Goal: Information Seeking & Learning: Check status

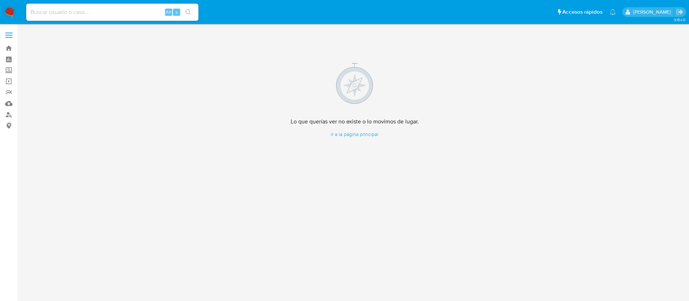
click at [14, 11] on img at bounding box center [10, 12] width 12 height 12
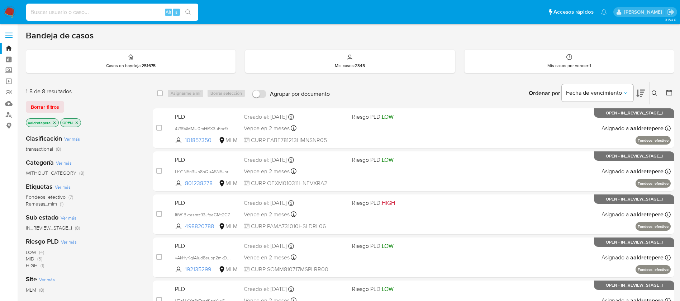
click at [128, 12] on input at bounding box center [112, 12] width 172 height 9
paste input "192135299"
type input "192135299"
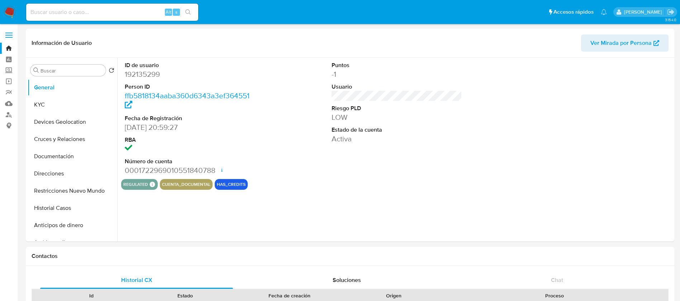
select select "10"
click at [68, 107] on button "KYC" at bounding box center [70, 104] width 84 height 17
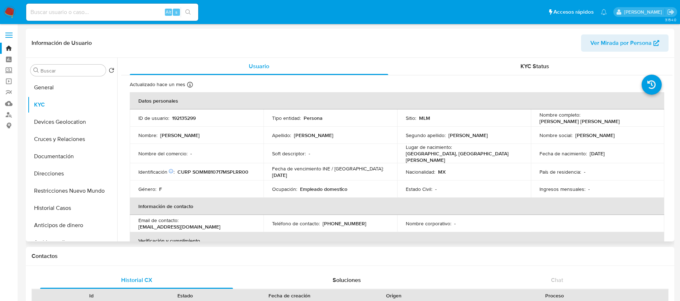
click at [190, 116] on p "192135299" at bounding box center [184, 118] width 24 height 6
copy p "192135299"
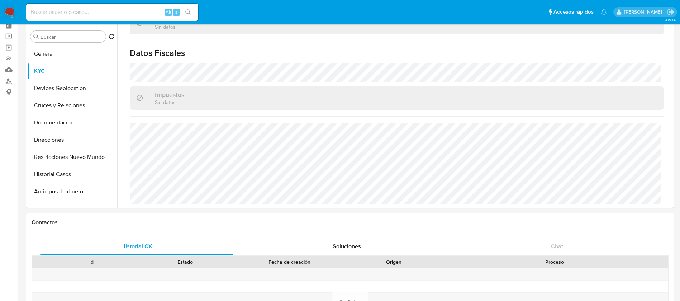
scroll to position [215, 0]
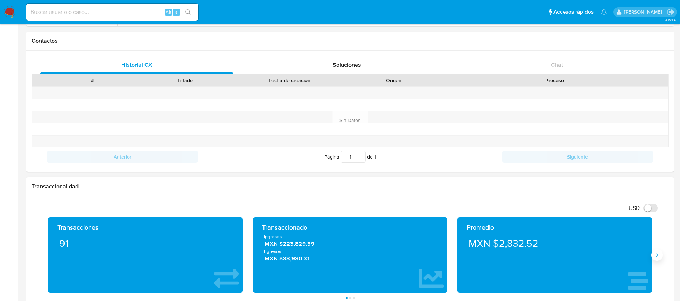
click at [658, 257] on icon "Siguiente" at bounding box center [658, 255] width 6 height 6
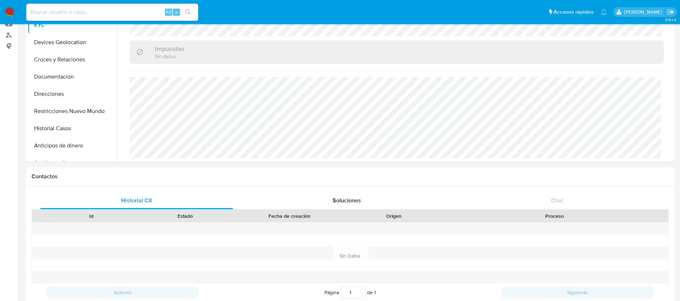
scroll to position [0, 0]
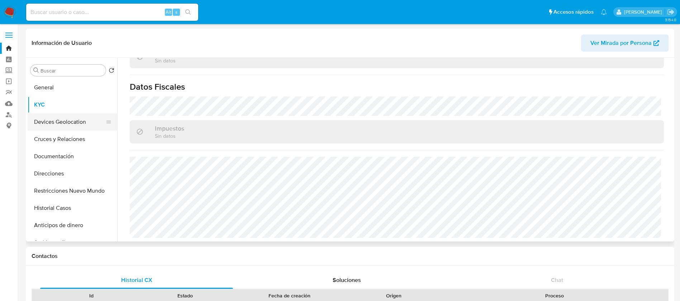
drag, startPoint x: 53, startPoint y: 132, endPoint x: 56, endPoint y: 122, distance: 10.4
click at [56, 122] on ul "General KYC Devices Geolocation Cruces y Relaciones Documentación Direcciones R…" at bounding box center [73, 160] width 90 height 162
click at [56, 122] on button "Devices Geolocation" at bounding box center [70, 121] width 84 height 17
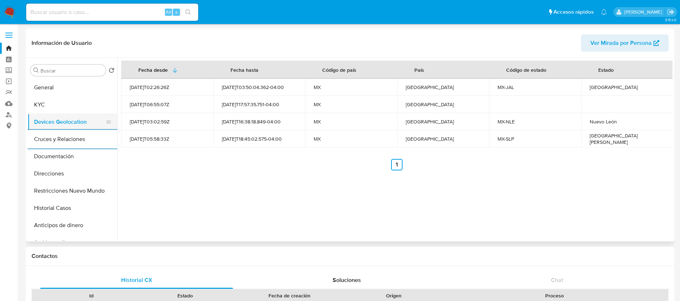
click at [61, 130] on button "Devices Geolocation" at bounding box center [70, 121] width 84 height 17
click at [58, 141] on button "Cruces y Relaciones" at bounding box center [70, 139] width 84 height 17
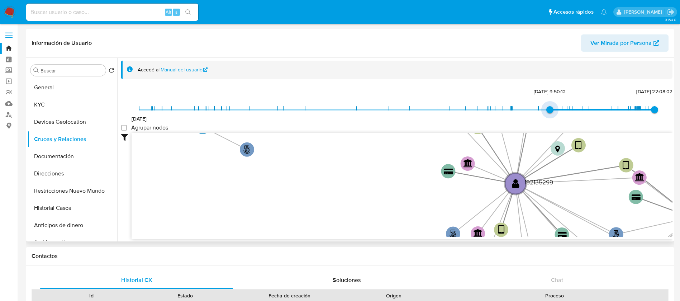
type input "1733804312000"
drag, startPoint x: 137, startPoint y: 110, endPoint x: 567, endPoint y: 106, distance: 430.8
click at [567, 106] on span "9/12/2024, 22:18:32" at bounding box center [569, 109] width 7 height 7
click at [125, 124] on label "Agrupar nodos" at bounding box center [144, 127] width 47 height 7
click at [125, 125] on group_nodes "Agrupar nodos" at bounding box center [124, 128] width 6 height 6
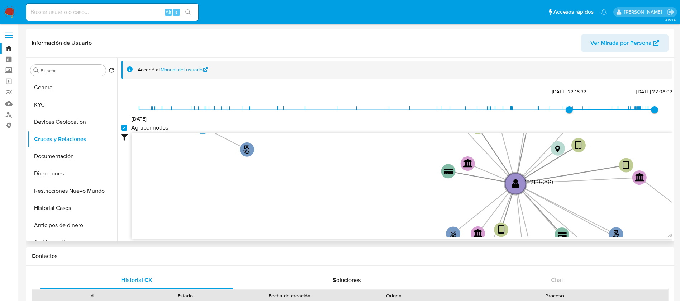
checkbox group_nodes "true"
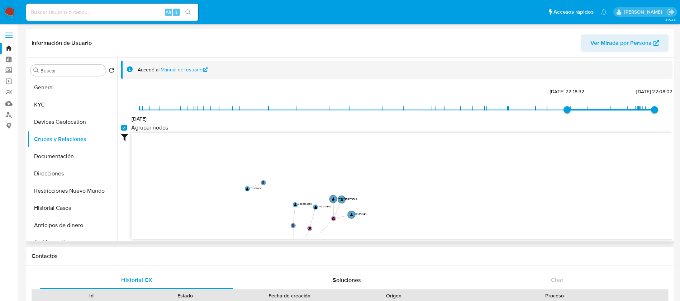
drag, startPoint x: 203, startPoint y: 200, endPoint x: 202, endPoint y: 209, distance: 9.1
click at [202, 209] on icon "user-192135299  192135299 phone-be67893ad4b3df14a1464e2610b1e681  phone-6e718…" at bounding box center [402, 185] width 541 height 104
click at [85, 161] on button "Documentación" at bounding box center [70, 156] width 84 height 17
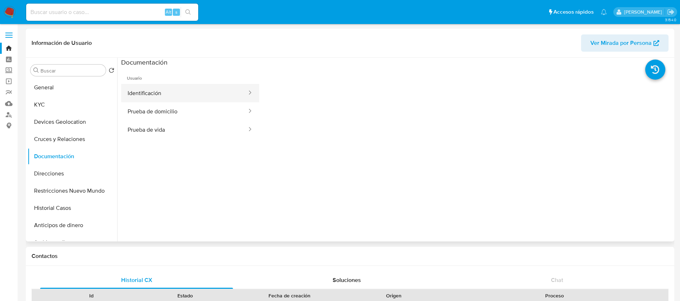
click at [180, 94] on button "Identificación" at bounding box center [184, 93] width 127 height 18
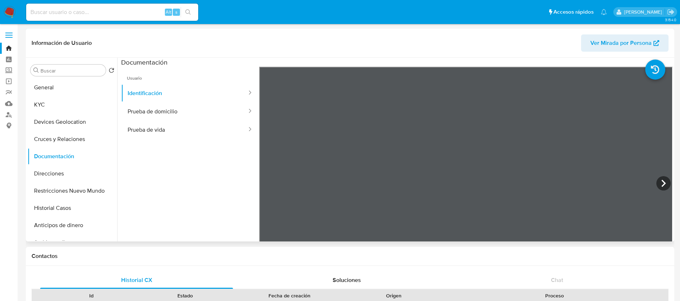
click at [223, 145] on ul "Usuario Identificación Prueba de domicilio Prueba de vida" at bounding box center [190, 170] width 138 height 207
click at [214, 137] on button "Prueba de vida" at bounding box center [184, 130] width 127 height 18
click at [193, 118] on button "Prueba de domicilio" at bounding box center [184, 111] width 127 height 18
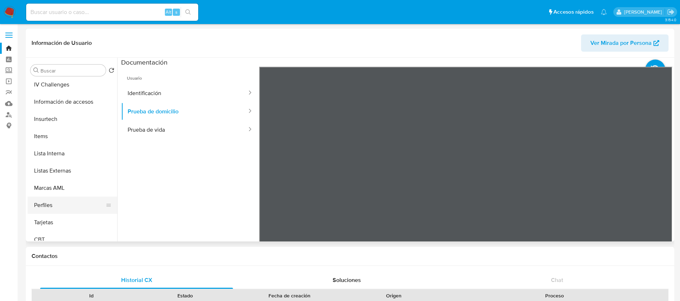
scroll to position [303, 0]
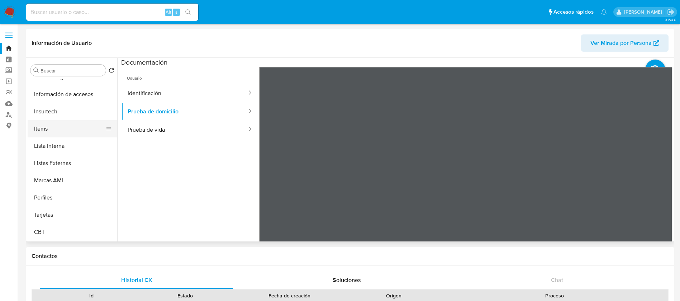
click at [37, 131] on button "Items" at bounding box center [70, 128] width 84 height 17
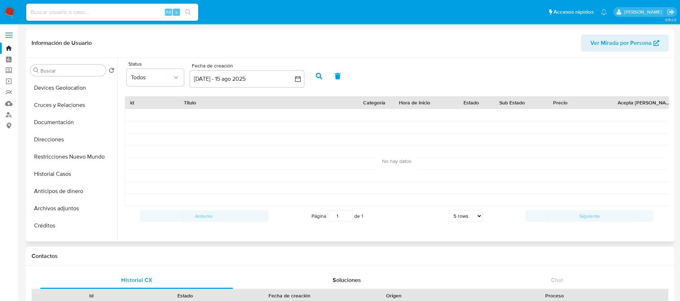
scroll to position [0, 0]
click at [48, 102] on button "KYC" at bounding box center [70, 104] width 84 height 17
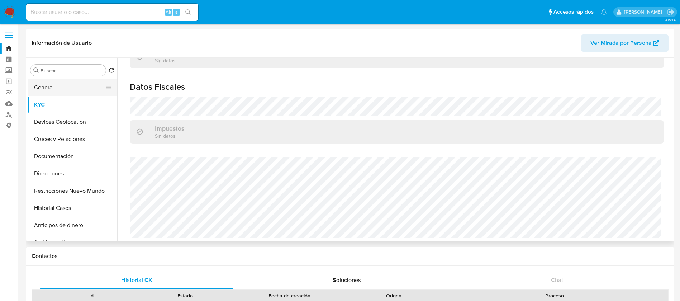
click at [77, 93] on button "General" at bounding box center [70, 87] width 84 height 17
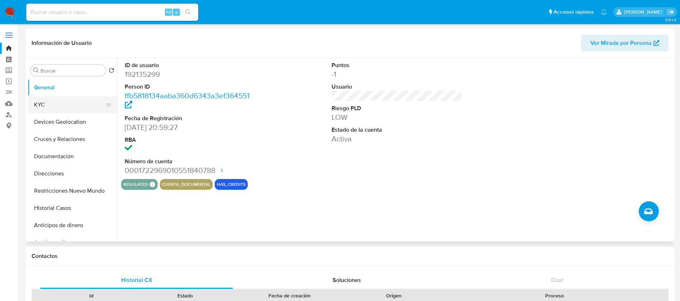
click at [47, 107] on button "KYC" at bounding box center [70, 104] width 84 height 17
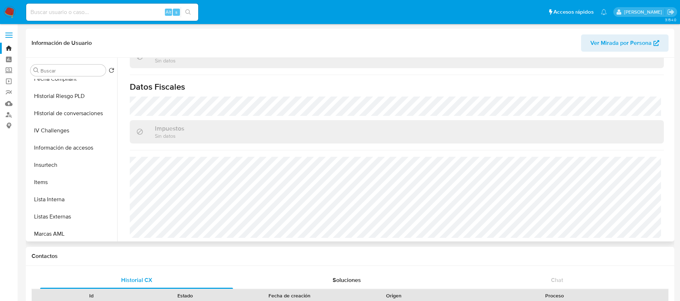
scroll to position [269, 0]
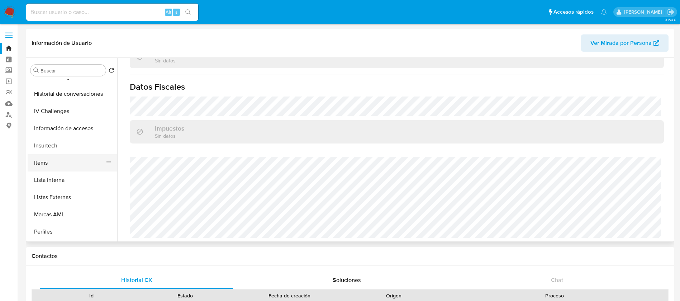
click at [46, 165] on button "Items" at bounding box center [70, 162] width 84 height 17
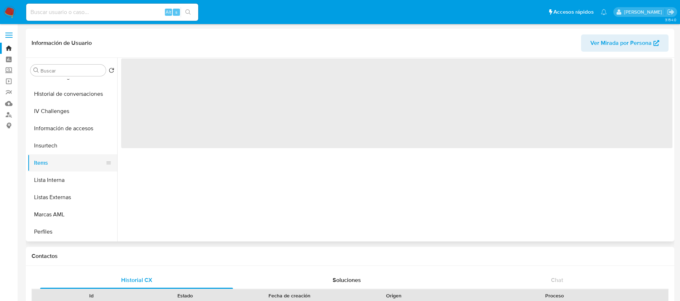
scroll to position [0, 0]
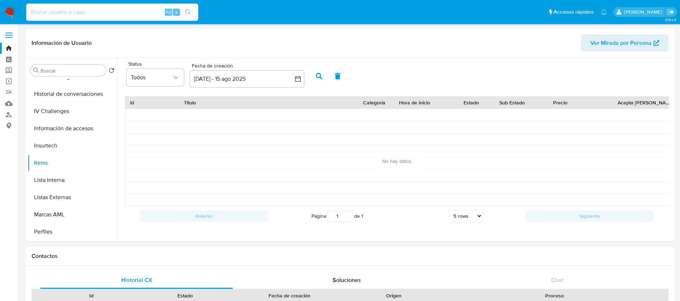
click at [67, 12] on input at bounding box center [112, 12] width 172 height 9
paste input "2407812590"
type input "2407812590"
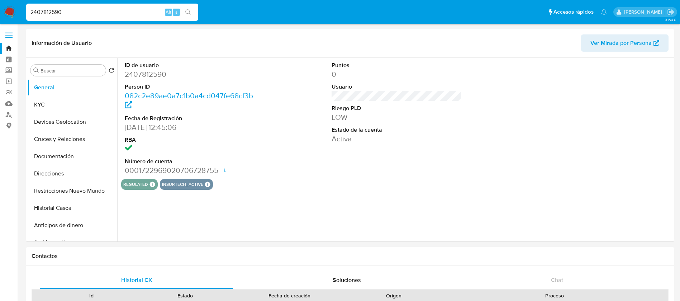
select select "10"
click at [71, 107] on button "KYC" at bounding box center [70, 104] width 84 height 17
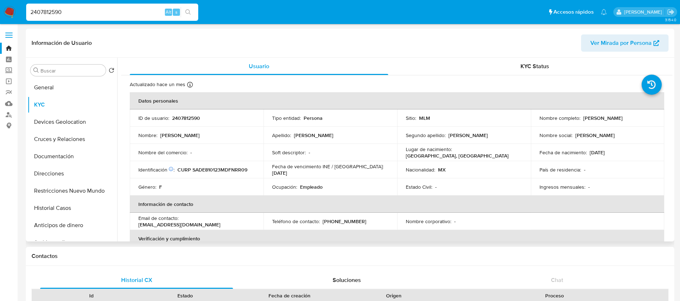
click at [179, 117] on p "2407812590" at bounding box center [186, 118] width 28 height 6
copy p "2407812590"
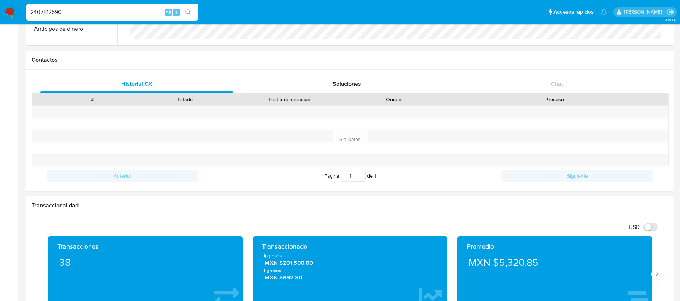
scroll to position [215, 0]
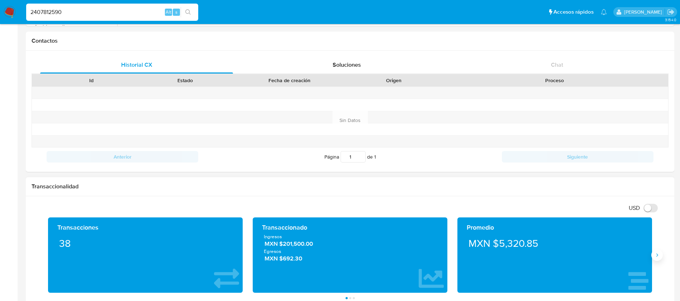
click at [656, 258] on icon "Siguiente" at bounding box center [658, 255] width 6 height 6
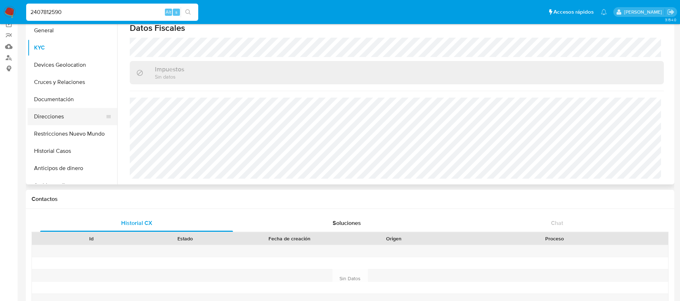
scroll to position [0, 0]
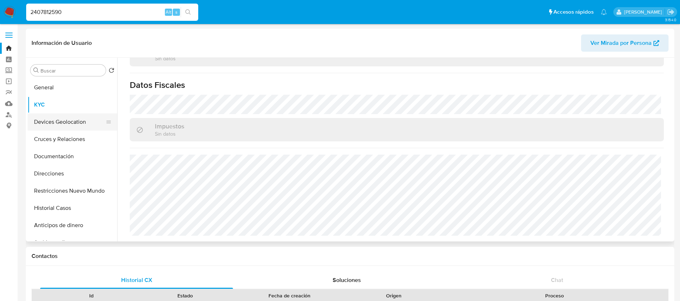
click at [75, 126] on button "Devices Geolocation" at bounding box center [70, 121] width 84 height 17
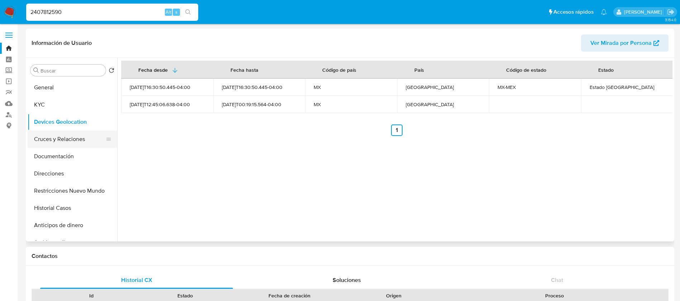
click at [71, 139] on button "Cruces y Relaciones" at bounding box center [70, 139] width 84 height 17
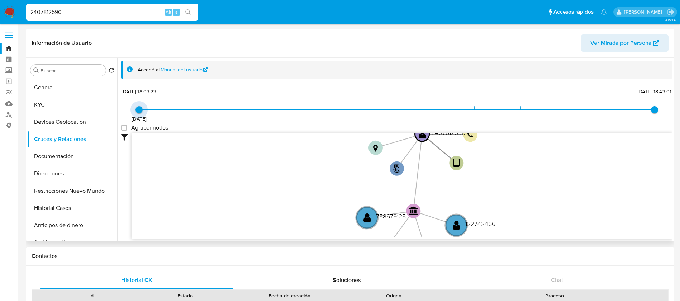
type input "1740782953000"
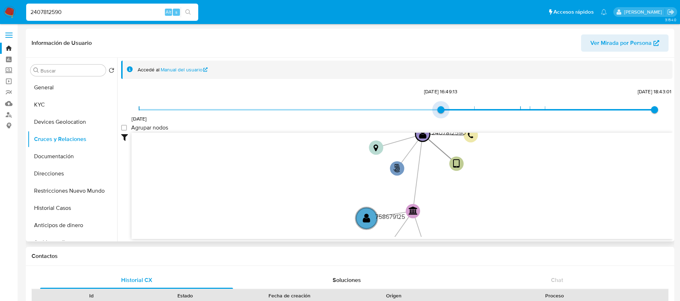
drag, startPoint x: 140, startPoint y: 106, endPoint x: 299, endPoint y: 108, distance: 158.9
click at [299, 108] on span "27/8/2024 28/2/2025, 16:49:13 9/7/2025, 18:43:01" at bounding box center [397, 109] width 516 height 11
click at [122, 128] on group_nodes "Agrupar nodos" at bounding box center [124, 128] width 6 height 6
checkbox group_nodes "true"
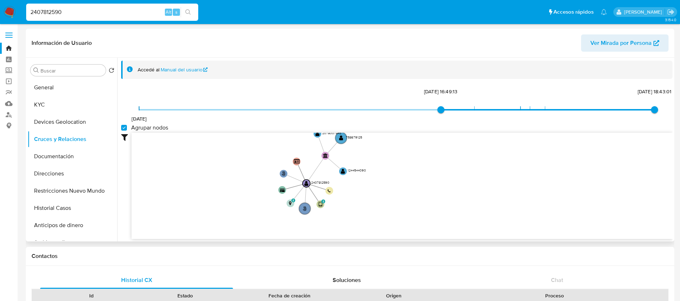
drag, startPoint x: 246, startPoint y: 161, endPoint x: 234, endPoint y: 187, distance: 28.6
click at [234, 187] on icon "phone-ed63ff35c8b8dcf20309474a91818eb1  user-2407812590  2407812590 person-08…" at bounding box center [402, 185] width 541 height 104
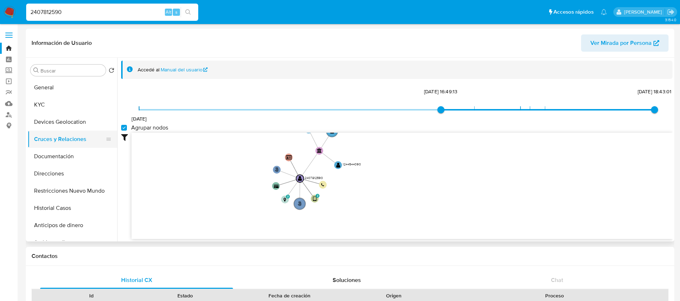
drag, startPoint x: 245, startPoint y: 165, endPoint x: 112, endPoint y: 140, distance: 135.7
click at [238, 155] on icon "phone-ed63ff35c8b8dcf20309474a91818eb1  user-2407812590  2407812590 person-08…" at bounding box center [402, 185] width 541 height 104
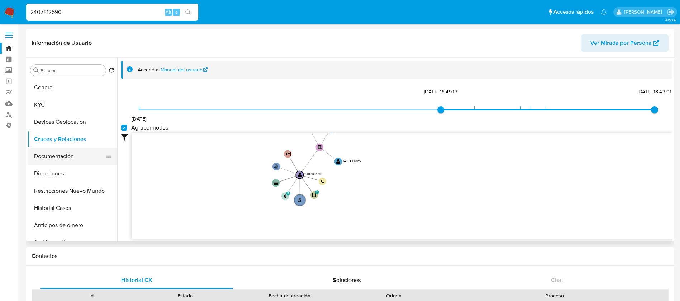
click at [57, 153] on button "Documentación" at bounding box center [70, 156] width 84 height 17
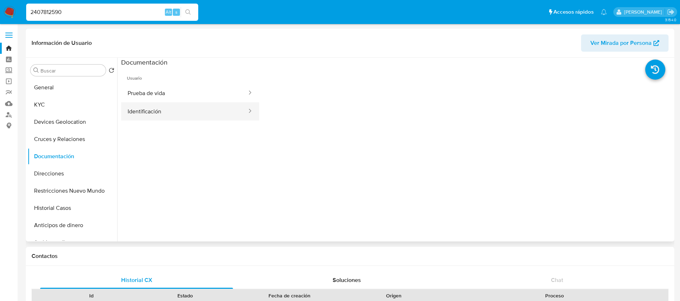
click at [181, 108] on button "Identificación" at bounding box center [184, 111] width 127 height 18
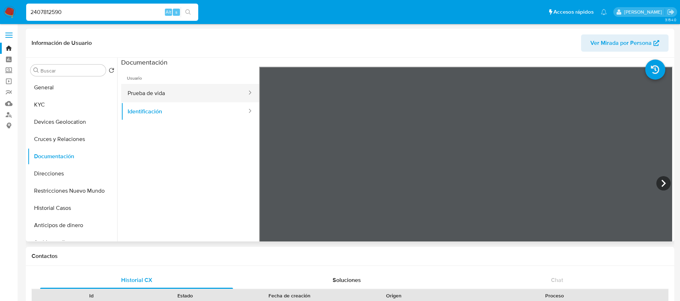
click at [160, 86] on button "Prueba de vida" at bounding box center [184, 93] width 127 height 18
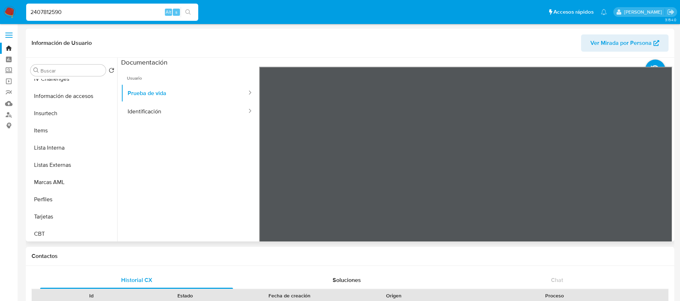
scroll to position [303, 0]
drag, startPoint x: 50, startPoint y: 133, endPoint x: 47, endPoint y: 136, distance: 4.1
click at [49, 133] on button "Items" at bounding box center [70, 128] width 84 height 17
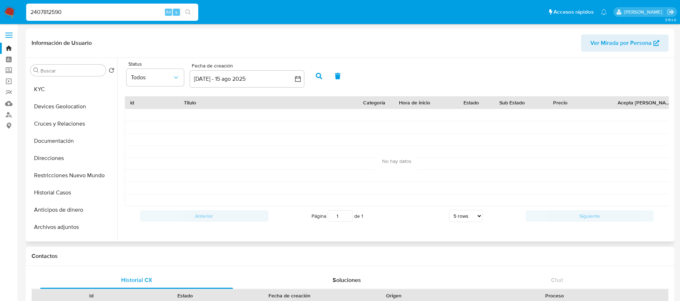
scroll to position [0, 0]
click at [55, 99] on button "KYC" at bounding box center [70, 104] width 84 height 17
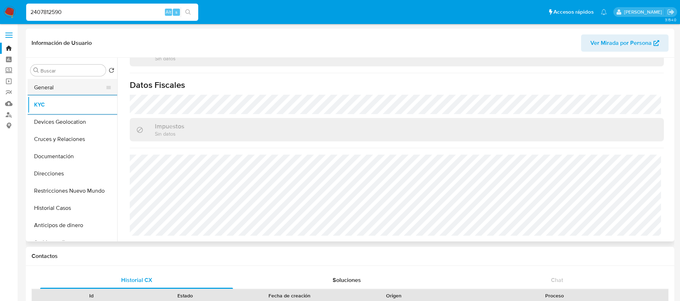
click at [45, 89] on button "General" at bounding box center [70, 87] width 84 height 17
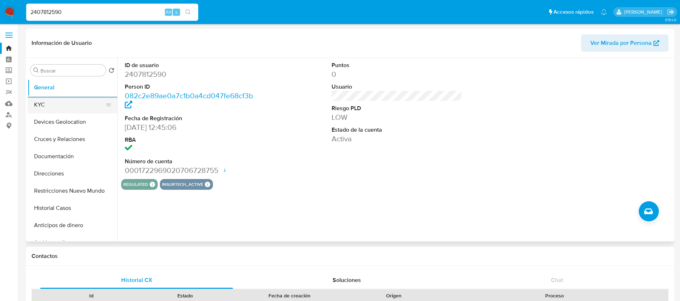
click at [66, 103] on button "KYC" at bounding box center [70, 104] width 84 height 17
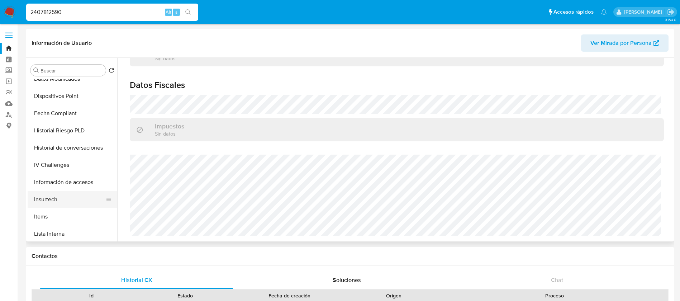
scroll to position [269, 0]
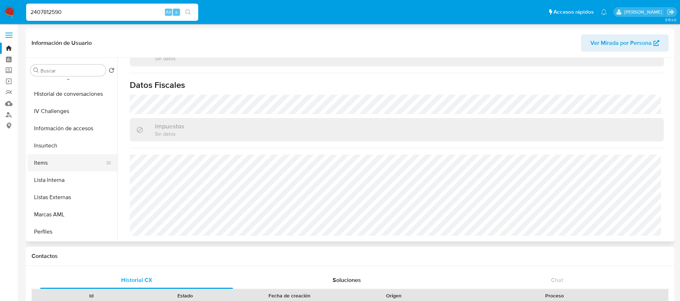
click at [46, 169] on button "Items" at bounding box center [70, 162] width 84 height 17
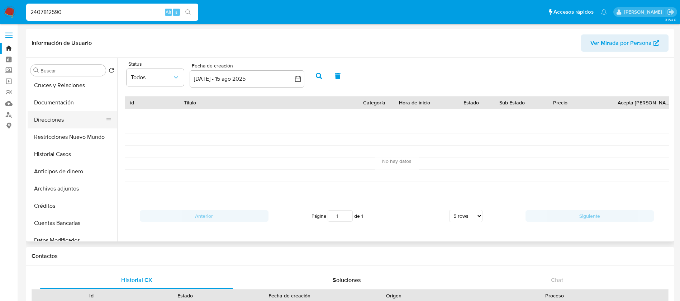
scroll to position [0, 0]
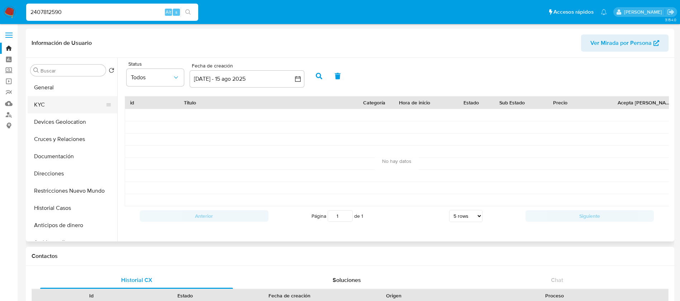
click at [52, 104] on button "KYC" at bounding box center [70, 104] width 84 height 17
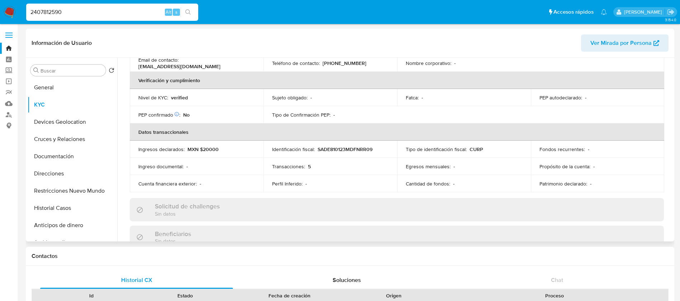
scroll to position [269, 0]
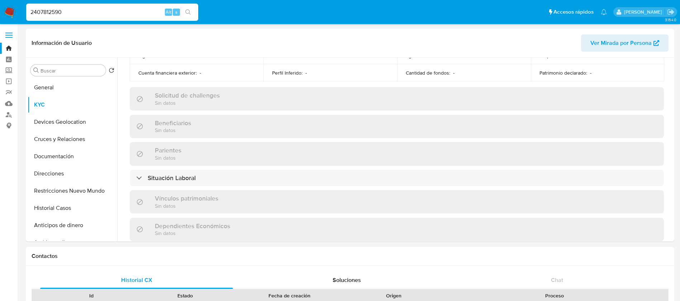
drag, startPoint x: 100, startPoint y: 11, endPoint x: 0, endPoint y: -12, distance: 102.9
paste input "10185735"
type input "101857350"
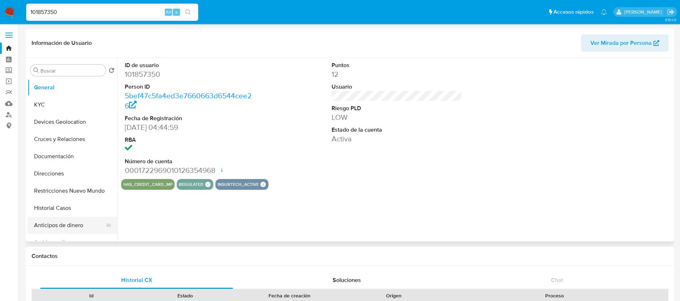
select select "10"
click at [78, 104] on button "KYC" at bounding box center [70, 104] width 84 height 17
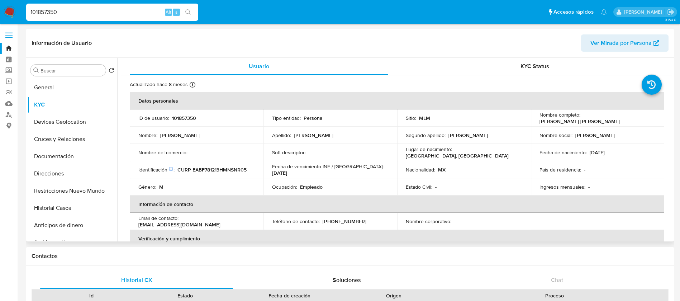
click at [188, 117] on p "101857350" at bounding box center [184, 118] width 24 height 6
copy p "101857350"
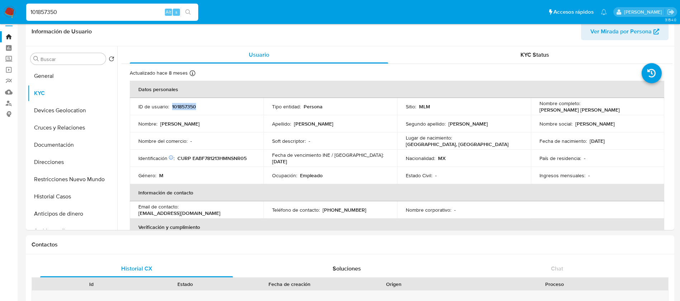
scroll to position [22, 0]
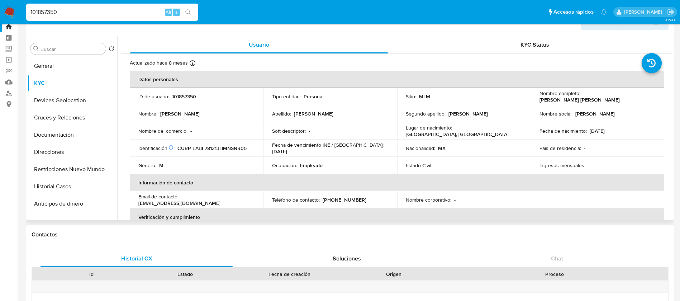
click at [365, 198] on div "Teléfono de contacto : (55) 51017192" at bounding box center [330, 200] width 117 height 6
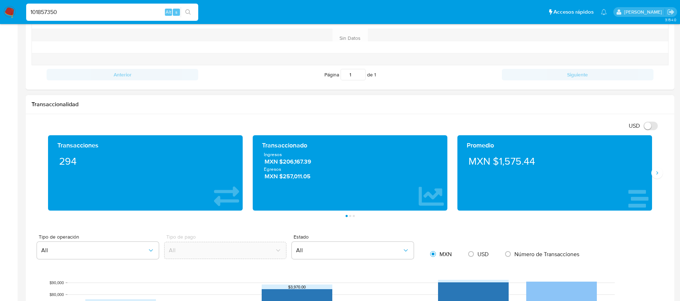
scroll to position [344, 0]
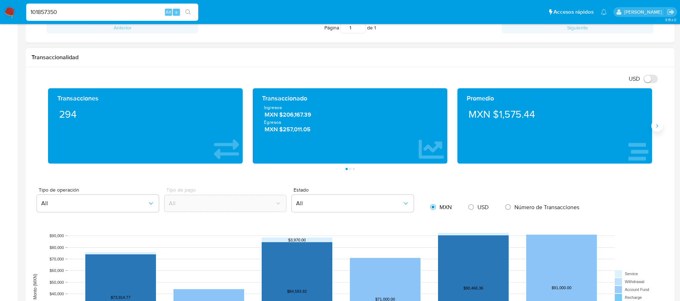
click at [658, 125] on icon "Siguiente" at bounding box center [658, 126] width 6 height 6
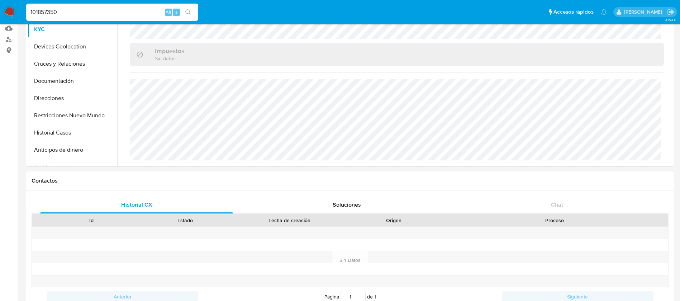
scroll to position [0, 0]
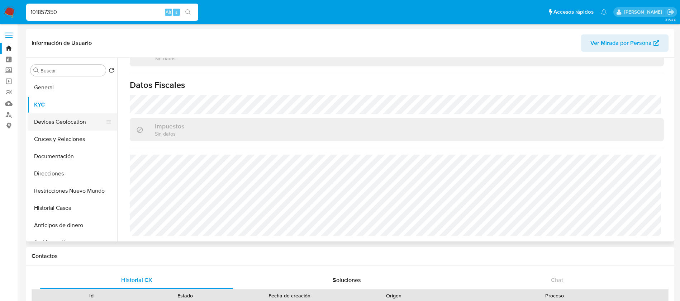
click at [62, 127] on button "Devices Geolocation" at bounding box center [70, 121] width 84 height 17
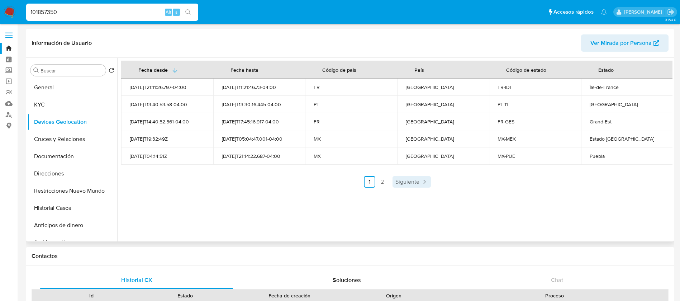
click at [397, 185] on span "Siguiente" at bounding box center [408, 182] width 24 height 6
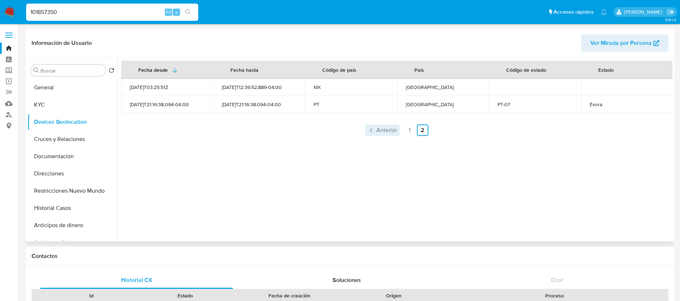
click at [389, 135] on link "Anterior" at bounding box center [382, 129] width 35 height 11
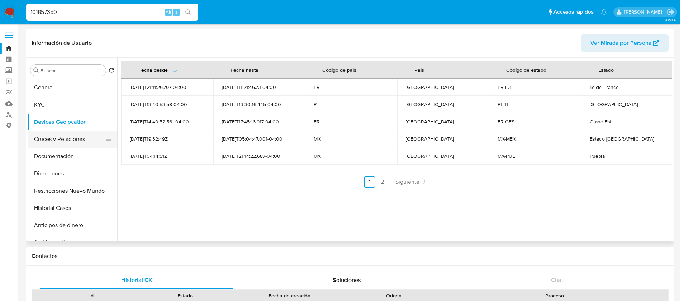
click at [70, 137] on button "Cruces y Relaciones" at bounding box center [70, 139] width 84 height 17
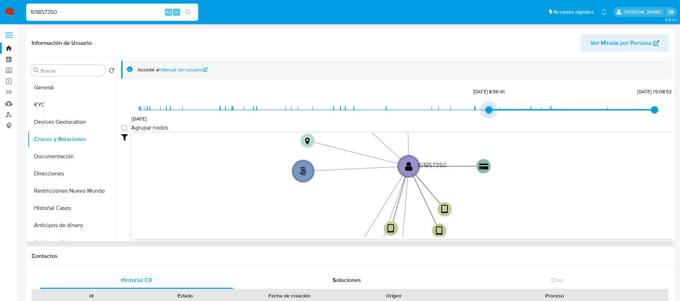
type input "1721334057000"
drag, startPoint x: 139, startPoint y: 113, endPoint x: 521, endPoint y: 109, distance: 382.1
click at [521, 109] on span "1/6/2021 18/7/2024, 14:20:57 14/7/2025, 15:08:52" at bounding box center [397, 109] width 516 height 11
click at [126, 128] on group_nodes "Agrupar nodos" at bounding box center [124, 128] width 6 height 6
checkbox group_nodes "true"
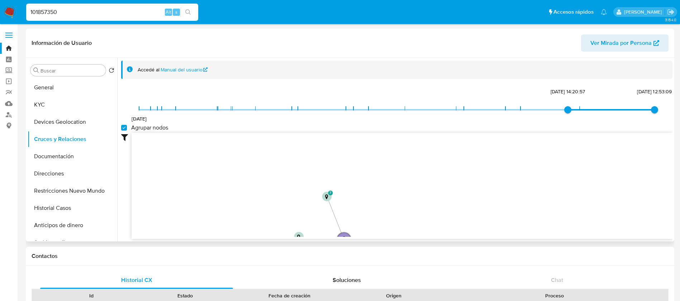
drag, startPoint x: 269, startPoint y: 166, endPoint x: 253, endPoint y: 230, distance: 66.2
click at [253, 230] on icon "user-101857350  101857350 phone-91a32935c418641fda1264d20b5ede51  phone-019ef…" at bounding box center [402, 185] width 541 height 104
click at [77, 154] on button "Documentación" at bounding box center [70, 156] width 84 height 17
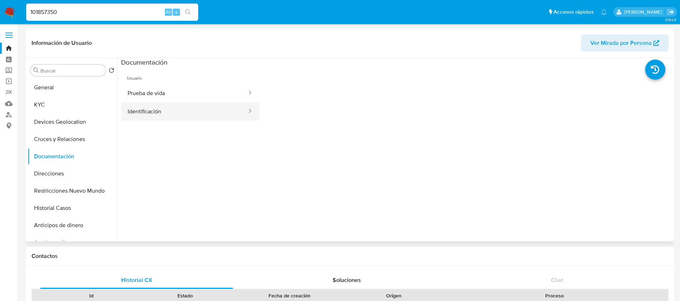
click at [161, 111] on button "Identificación" at bounding box center [184, 111] width 127 height 18
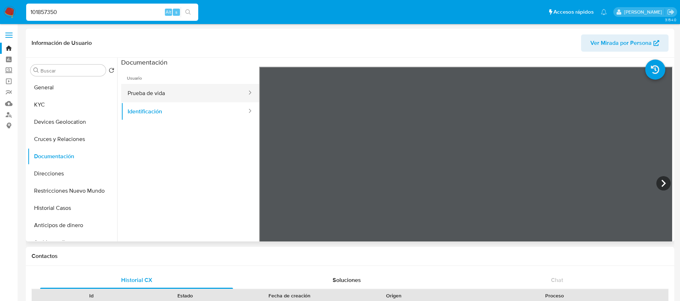
click at [196, 98] on button "Prueba de vida" at bounding box center [184, 93] width 127 height 18
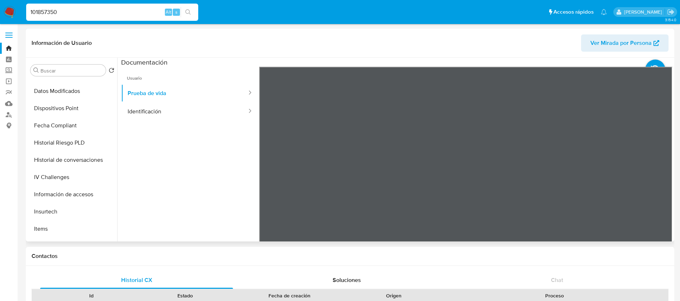
scroll to position [269, 0]
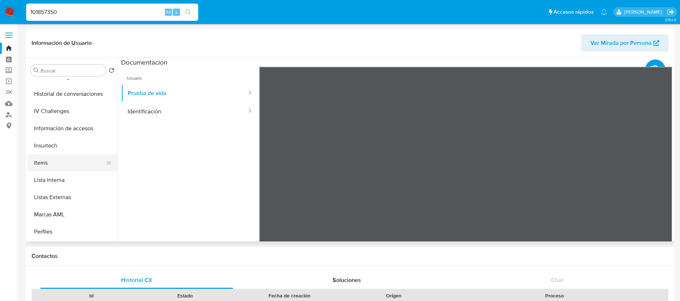
click at [49, 157] on button "Items" at bounding box center [70, 162] width 84 height 17
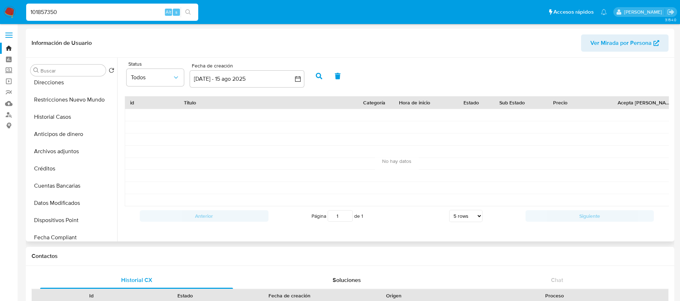
scroll to position [0, 0]
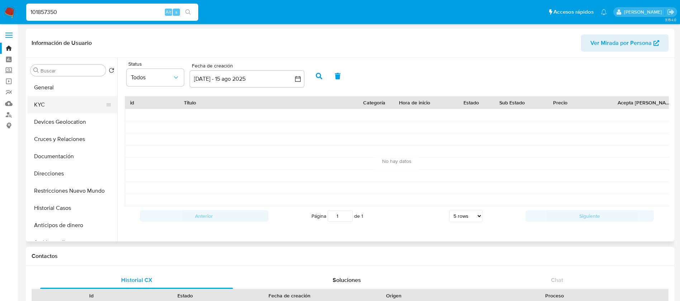
click at [51, 106] on button "KYC" at bounding box center [70, 104] width 84 height 17
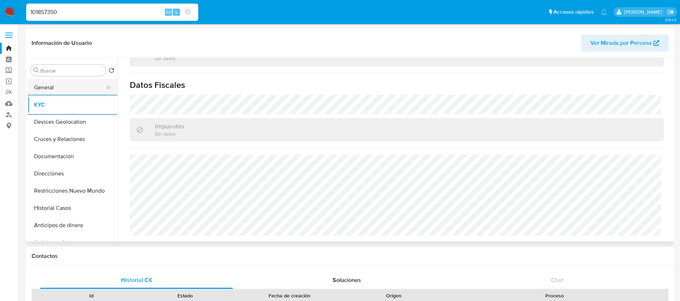
click at [63, 91] on button "General" at bounding box center [70, 87] width 84 height 17
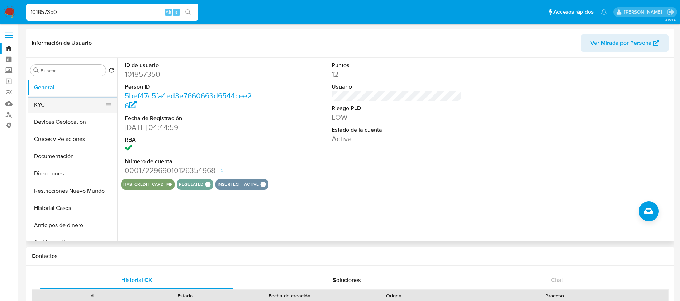
click at [43, 104] on button "KYC" at bounding box center [70, 104] width 84 height 17
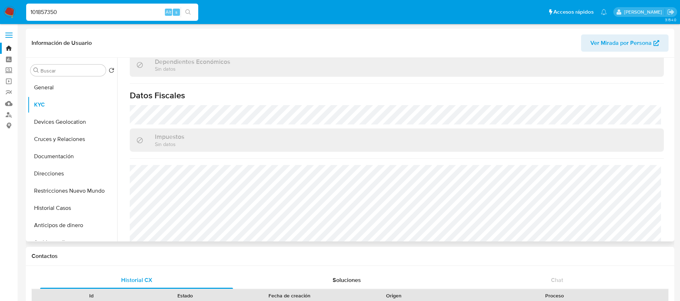
scroll to position [444, 0]
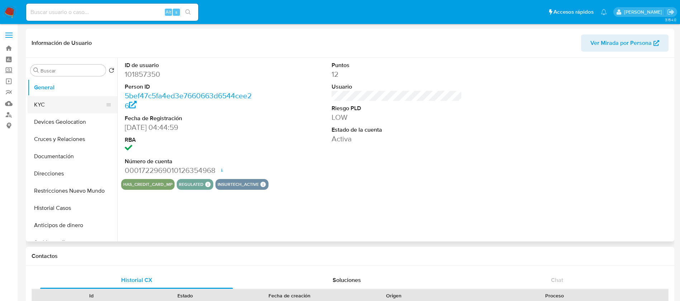
select select "10"
click at [48, 104] on button "KYC" at bounding box center [70, 104] width 84 height 17
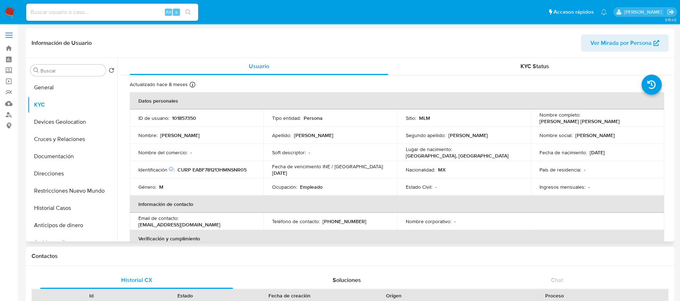
click at [188, 118] on p "101857350" at bounding box center [184, 118] width 24 height 6
click at [100, 14] on input at bounding box center [112, 12] width 172 height 9
paste input "498820788"
type input "498820788"
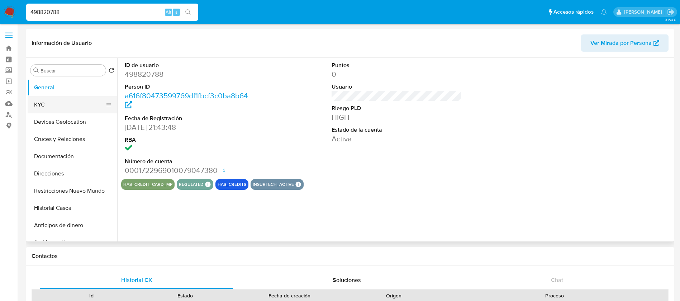
click at [59, 107] on button "KYC" at bounding box center [70, 104] width 84 height 17
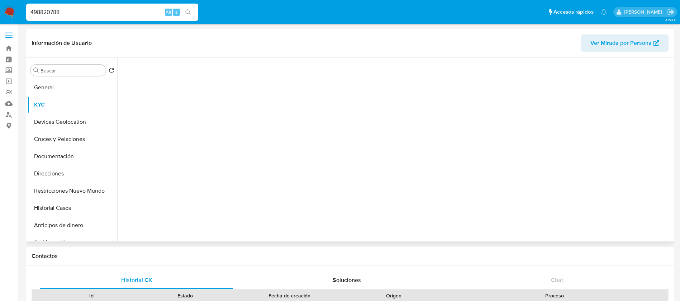
select select "10"
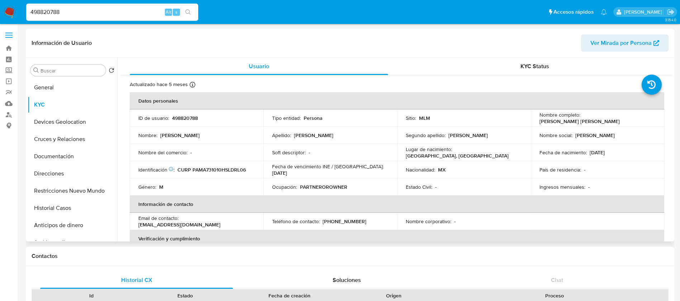
click at [181, 118] on p "498820788" at bounding box center [185, 118] width 26 height 6
copy p "498820788"
drag, startPoint x: 292, startPoint y: 184, endPoint x: 347, endPoint y: 190, distance: 55.9
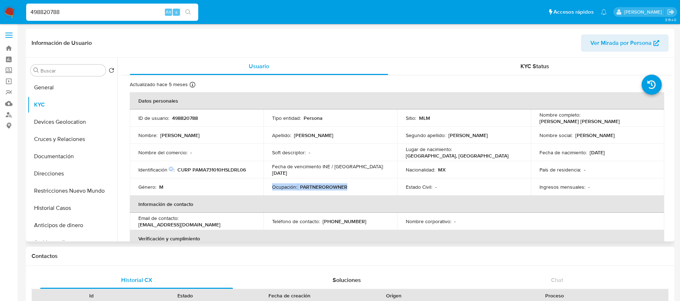
click at [347, 190] on td "Ocupación : PARTNEROROWNER" at bounding box center [331, 186] width 134 height 17
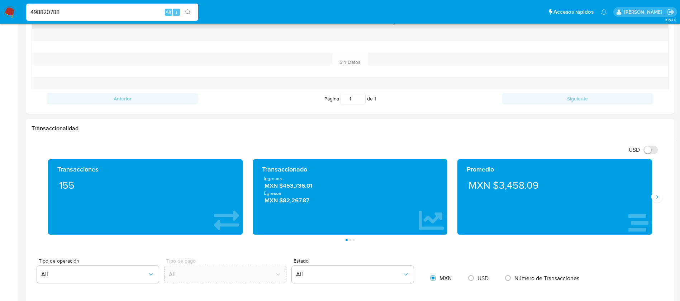
scroll to position [323, 0]
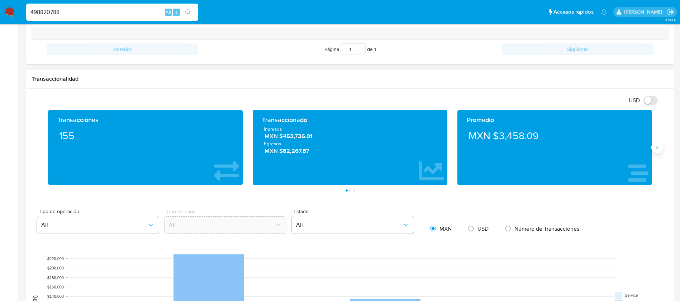
click at [657, 151] on button "Siguiente" at bounding box center [657, 147] width 11 height 11
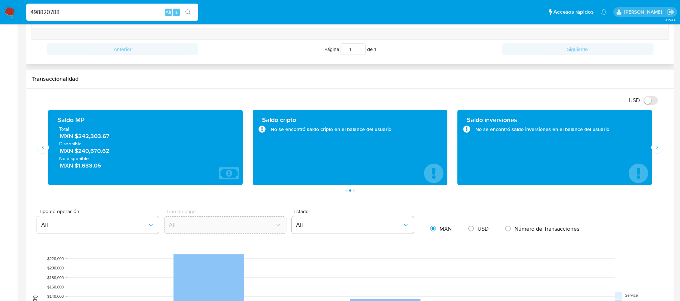
scroll to position [0, 0]
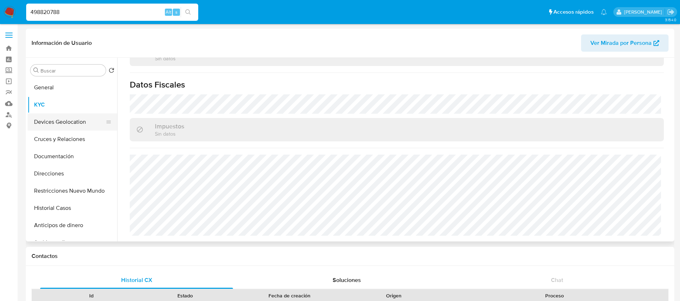
click at [73, 120] on button "Devices Geolocation" at bounding box center [70, 121] width 84 height 17
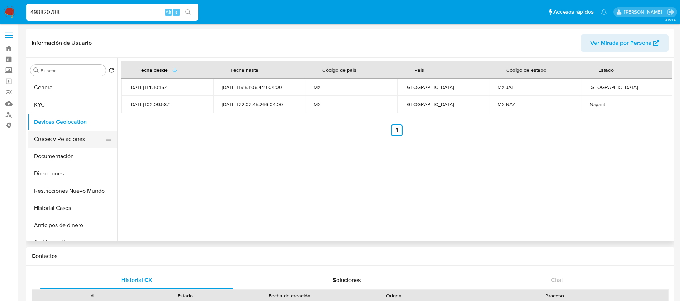
click at [46, 141] on button "Cruces y Relaciones" at bounding box center [70, 139] width 84 height 17
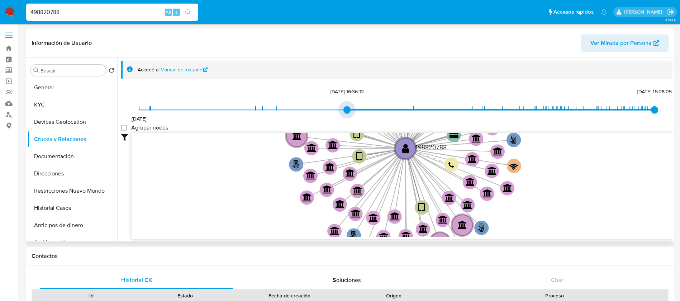
type input "1709750037000"
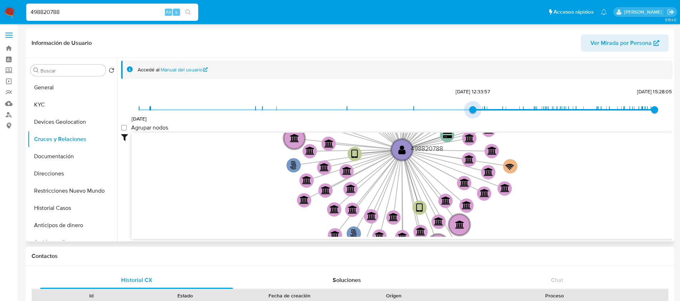
drag, startPoint x: 137, startPoint y: 108, endPoint x: 471, endPoint y: 106, distance: 334.0
click at [471, 106] on span "[DATE] 12:33:57" at bounding box center [473, 109] width 7 height 7
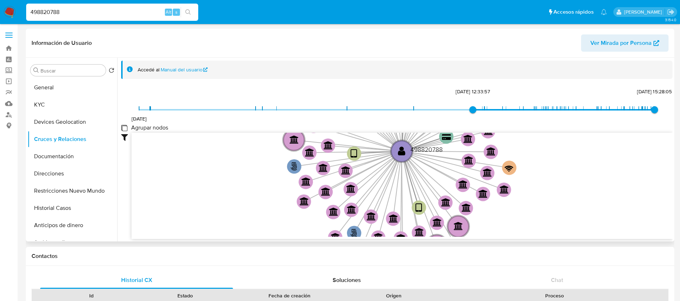
click at [126, 126] on group_nodes "Agrupar nodos" at bounding box center [124, 128] width 6 height 6
checkbox group_nodes "true"
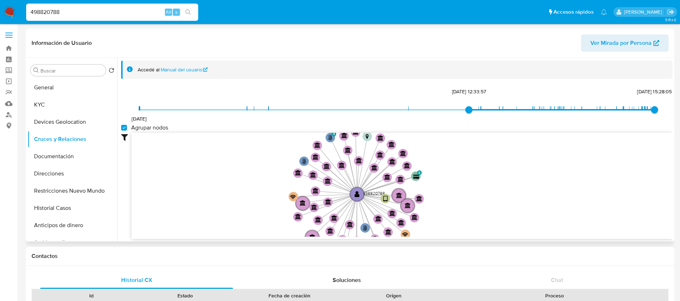
drag, startPoint x: 275, startPoint y: 156, endPoint x: 141, endPoint y: 183, distance: 136.5
click at [272, 192] on icon "phone-7500255984319e524675b184e38690d2  user-498820788  498820788 person-a616…" at bounding box center [402, 185] width 541 height 104
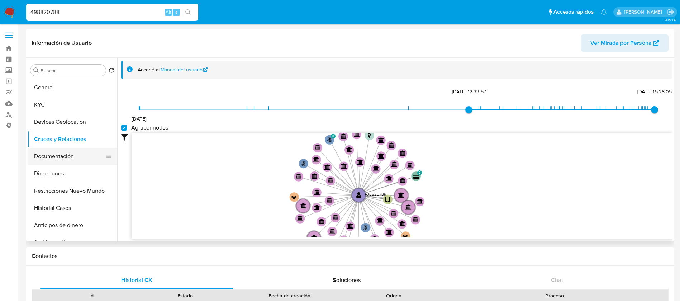
click at [54, 156] on button "Documentación" at bounding box center [70, 156] width 84 height 17
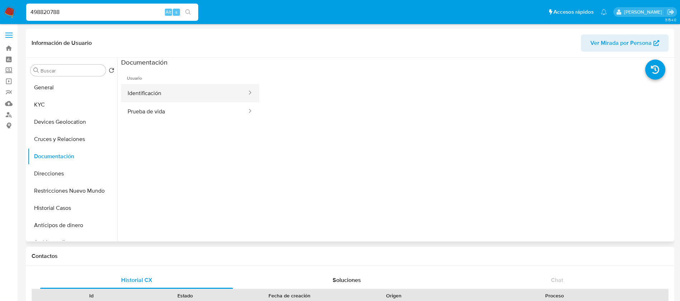
click at [173, 95] on button "Identificación" at bounding box center [184, 93] width 127 height 18
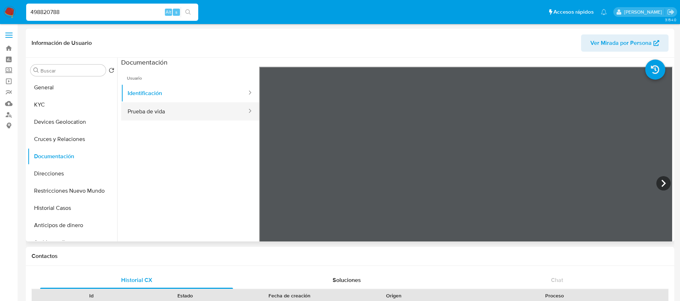
click at [174, 109] on button "Prueba de vida" at bounding box center [184, 111] width 127 height 18
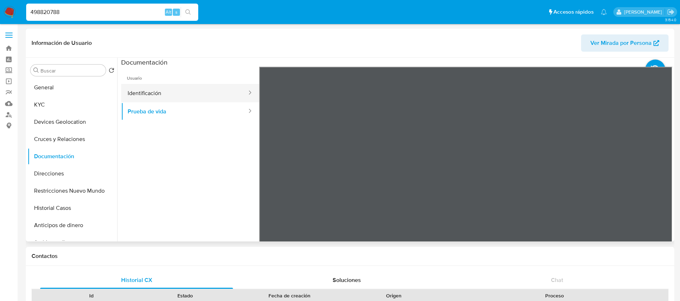
click at [167, 92] on button "Identificación" at bounding box center [184, 93] width 127 height 18
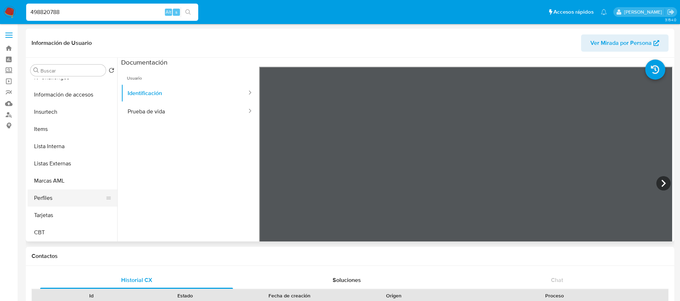
scroll to position [303, 0]
click at [48, 130] on button "Items" at bounding box center [70, 128] width 84 height 17
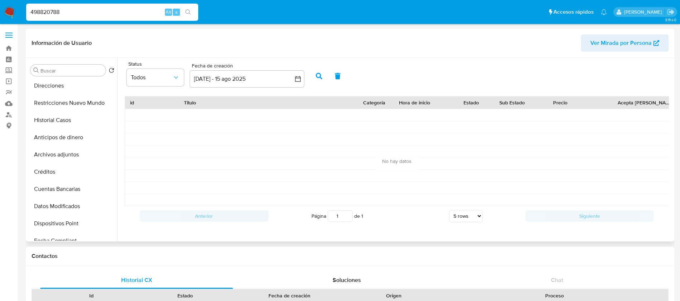
scroll to position [0, 0]
click at [62, 103] on button "KYC" at bounding box center [70, 104] width 84 height 17
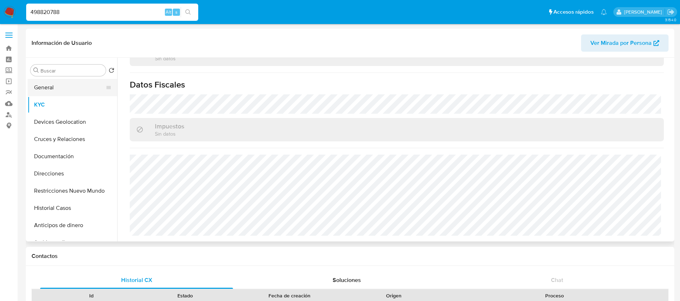
click at [65, 89] on button "General" at bounding box center [70, 87] width 84 height 17
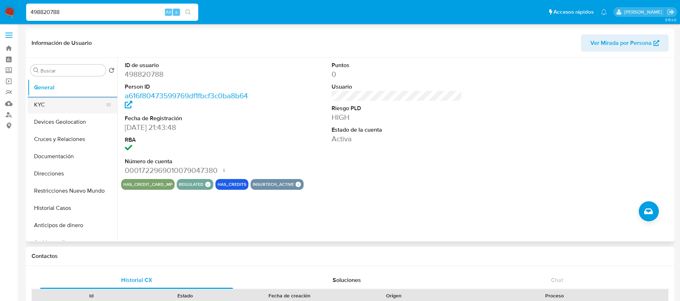
click at [55, 103] on button "KYC" at bounding box center [70, 104] width 84 height 17
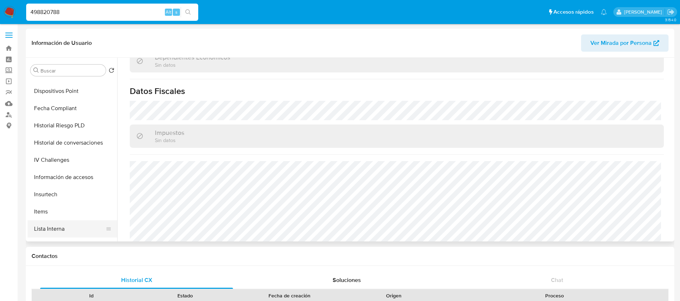
scroll to position [269, 0]
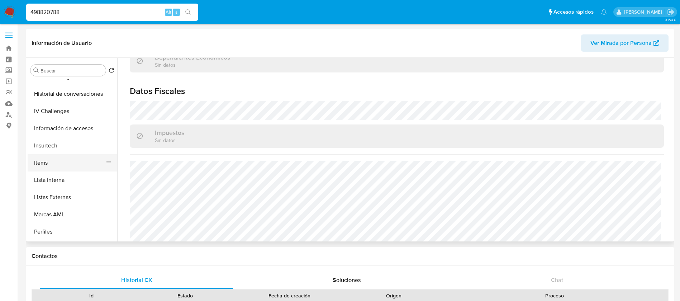
click at [66, 165] on button "Items" at bounding box center [70, 162] width 84 height 17
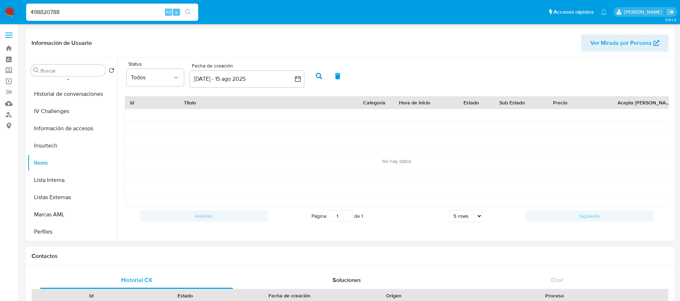
drag, startPoint x: 87, startPoint y: 12, endPoint x: 0, endPoint y: -65, distance: 116.1
paste input "80123827"
type input "801238278"
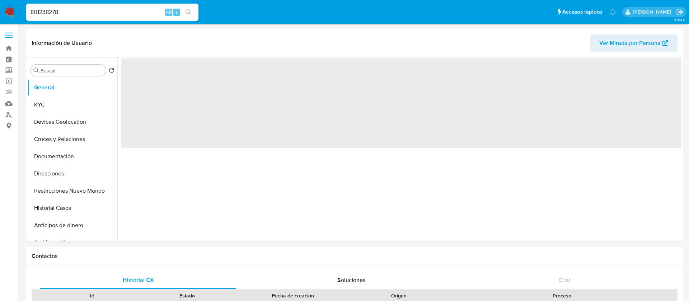
select select "10"
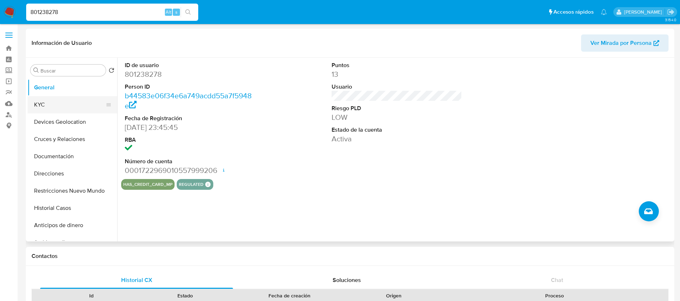
click at [80, 107] on button "KYC" at bounding box center [70, 104] width 84 height 17
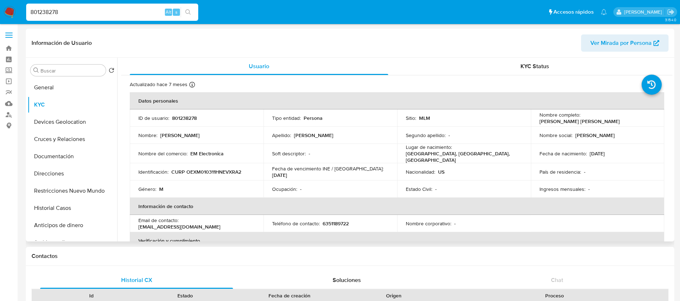
click at [192, 121] on p "801238278" at bounding box center [184, 118] width 25 height 6
copy p "801238278"
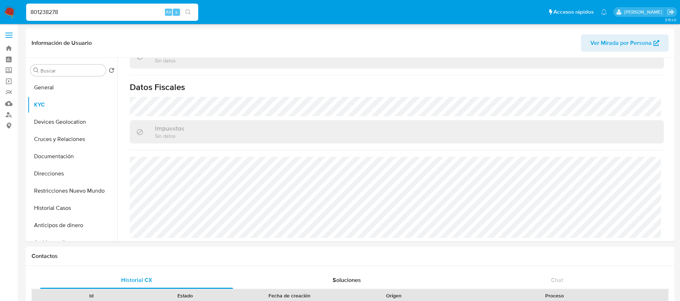
scroll to position [269, 0]
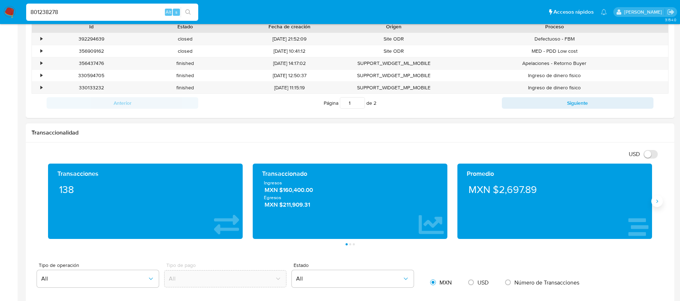
click at [660, 203] on button "Siguiente" at bounding box center [657, 200] width 11 height 11
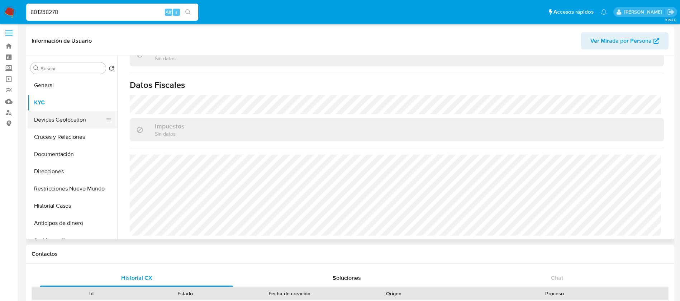
scroll to position [0, 0]
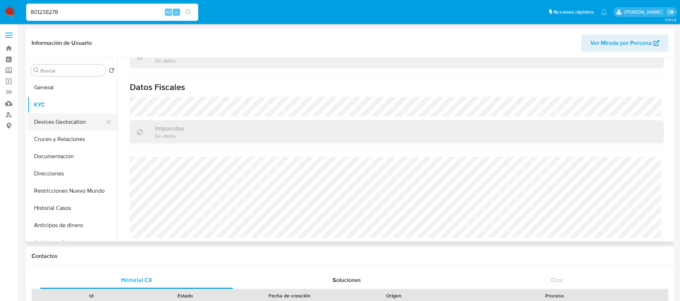
click at [66, 119] on button "Devices Geolocation" at bounding box center [70, 121] width 84 height 17
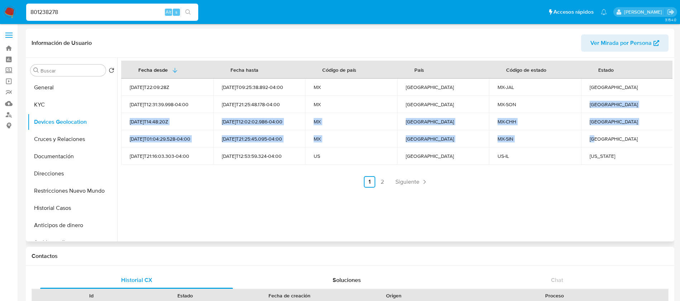
drag, startPoint x: 584, startPoint y: 110, endPoint x: 527, endPoint y: 194, distance: 101.5
click at [592, 136] on tbody "[DATE]T22:09:28Z [DATE]T09:25:38.892-04:00 MX [GEOGRAPHIC_DATA] MX-[GEOGRAPHIC_…" at bounding box center [397, 122] width 552 height 86
click at [420, 176] on link "Siguiente" at bounding box center [412, 181] width 38 height 11
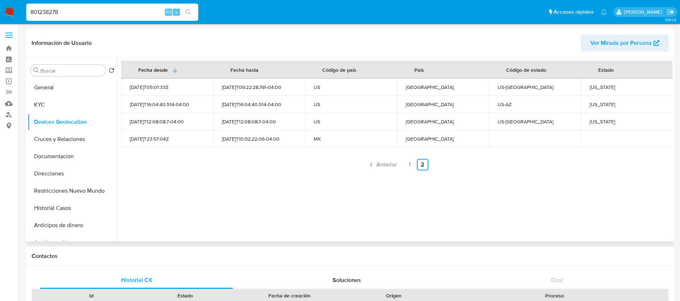
click at [359, 176] on div "Fecha desde [GEOGRAPHIC_DATA] hasta Código de país País Código de estado Estado…" at bounding box center [395, 150] width 556 height 184
click at [370, 167] on icon "Paginación" at bounding box center [371, 164] width 7 height 7
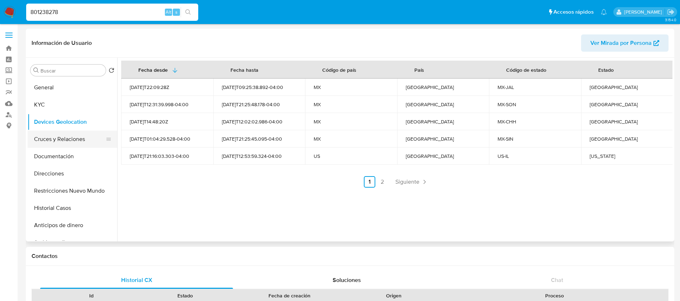
click at [72, 141] on button "Cruces y Relaciones" at bounding box center [70, 139] width 84 height 17
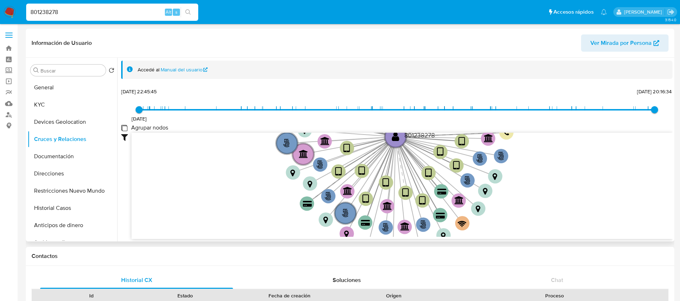
click at [122, 129] on group_nodes "Agrupar nodos" at bounding box center [124, 128] width 6 height 6
checkbox group_nodes "true"
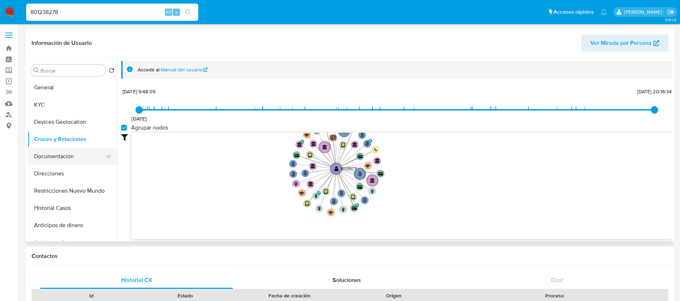
click at [76, 159] on button "Documentación" at bounding box center [70, 156] width 84 height 17
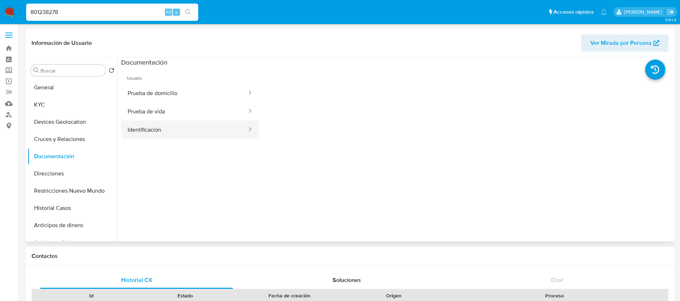
click at [194, 124] on button "Identificación" at bounding box center [184, 130] width 127 height 18
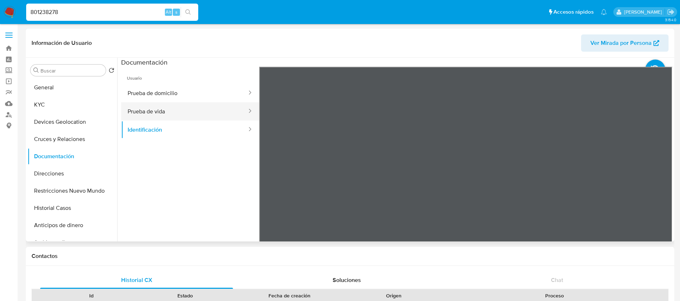
click at [221, 116] on button "Prueba de vida" at bounding box center [184, 111] width 127 height 18
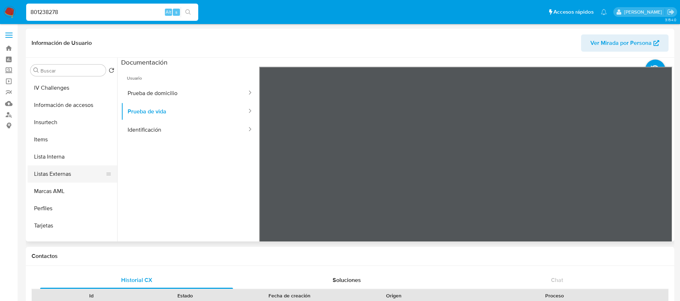
scroll to position [303, 0]
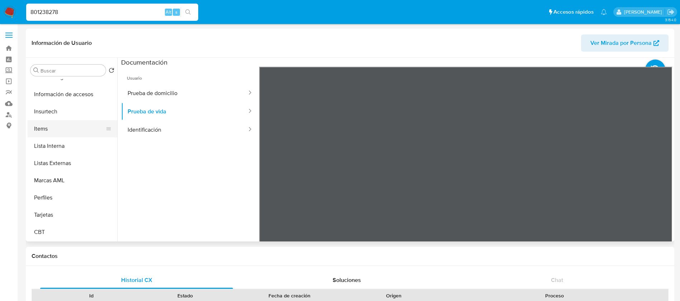
click at [57, 134] on button "Items" at bounding box center [70, 128] width 84 height 17
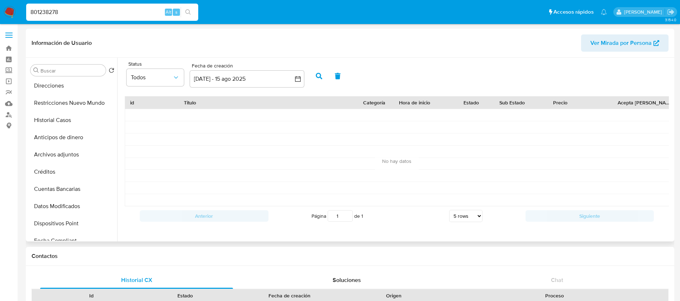
scroll to position [0, 0]
click at [68, 105] on button "KYC" at bounding box center [70, 104] width 84 height 17
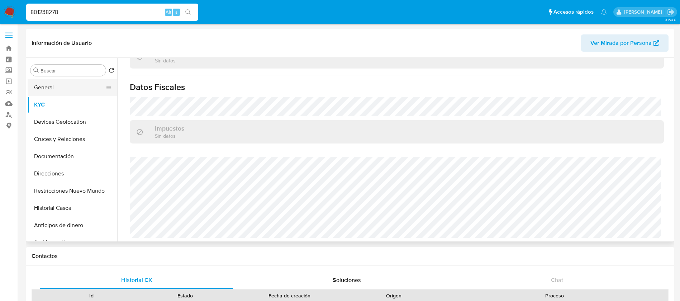
click at [61, 93] on button "General" at bounding box center [70, 87] width 84 height 17
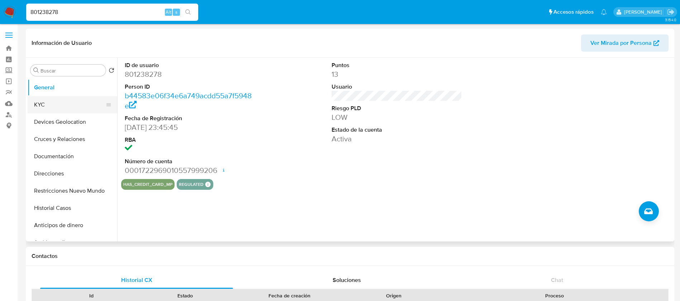
click at [94, 100] on button "KYC" at bounding box center [70, 104] width 84 height 17
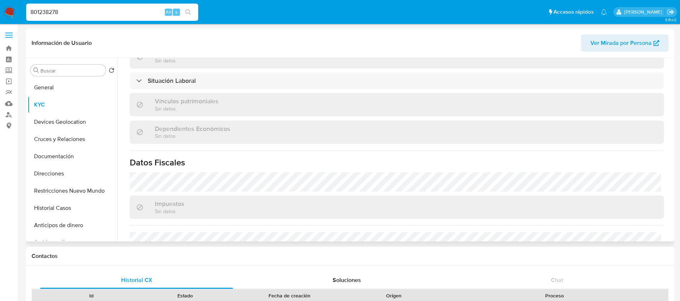
scroll to position [444, 0]
